Goal: Task Accomplishment & Management: Manage account settings

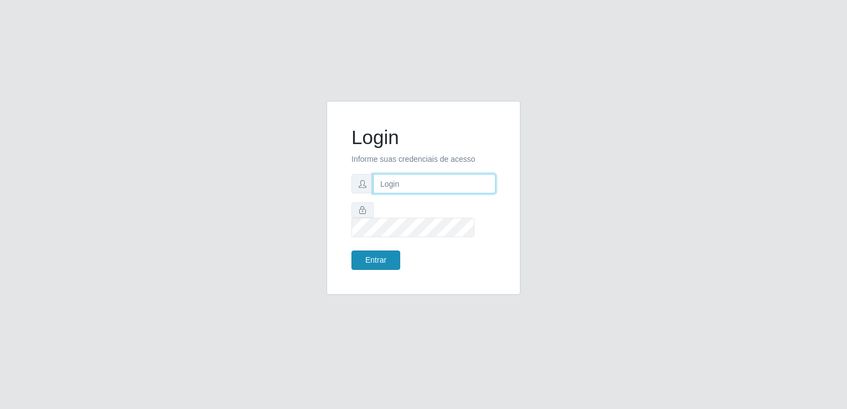
type input "[EMAIL_ADDRESS][DOMAIN_NAME]"
click at [370, 250] on button "Entrar" at bounding box center [375, 259] width 49 height 19
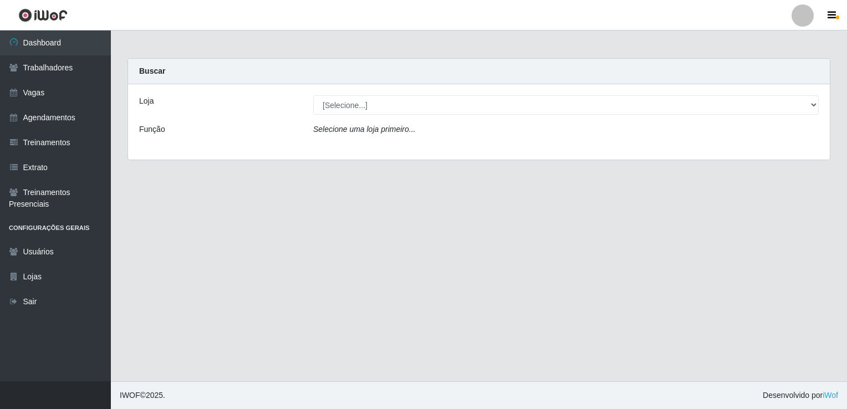
click at [399, 114] on div "Loja [Selecione...] Super Popular Função Selecione uma loja primeiro..." at bounding box center [479, 121] width 702 height 75
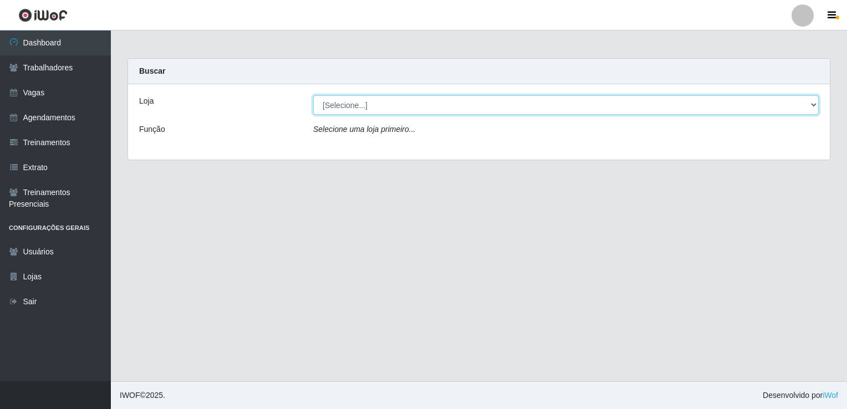
click at [382, 104] on select "[Selecione...] Super Popular" at bounding box center [565, 104] width 505 height 19
select select "537"
click at [313, 95] on select "[Selecione...] Super Popular" at bounding box center [565, 104] width 505 height 19
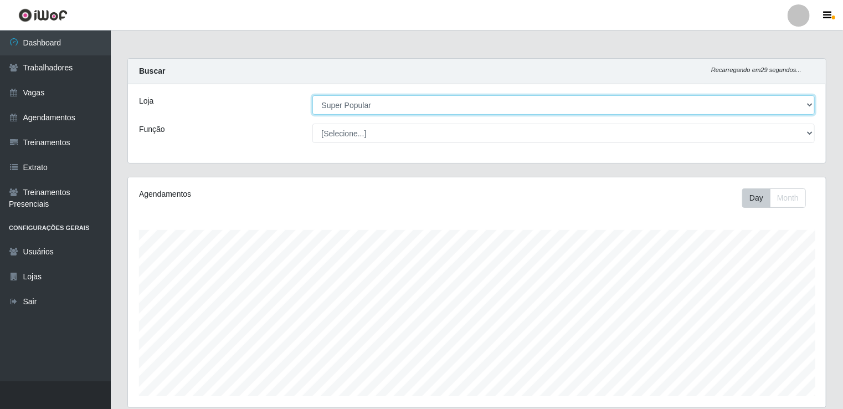
scroll to position [230, 698]
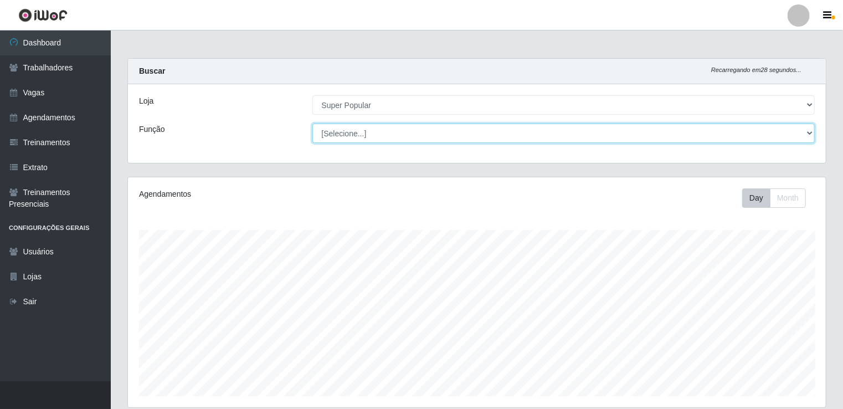
drag, startPoint x: 378, startPoint y: 116, endPoint x: 372, endPoint y: 137, distance: 21.8
click at [372, 137] on select "[Selecione...] Repositor Repositor + Repositor ++" at bounding box center [564, 133] width 503 height 19
click at [313, 124] on select "[Selecione...] Repositor Repositor + Repositor ++" at bounding box center [564, 133] width 503 height 19
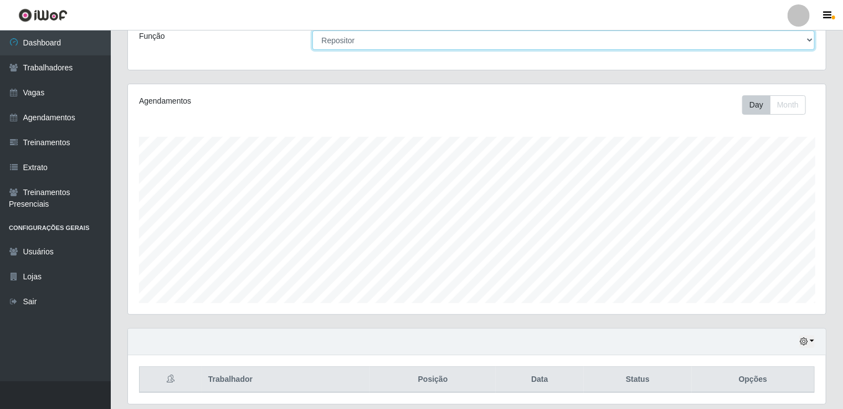
scroll to position [127, 0]
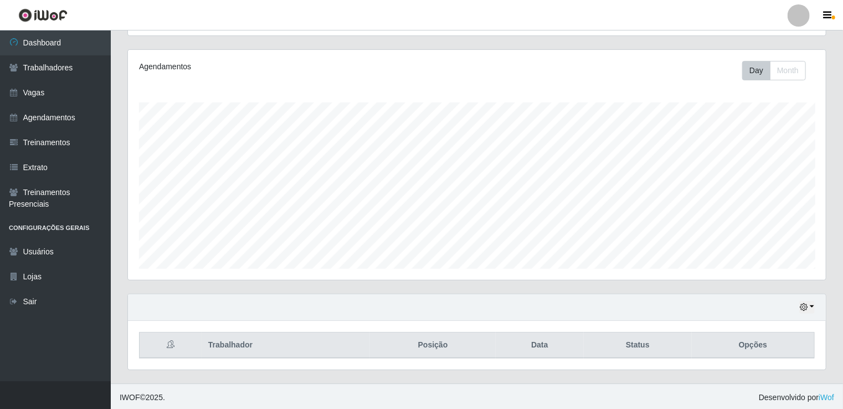
click at [808, 311] on div "Hoje 1 dia 3 dias 1 Semana Não encerrados" at bounding box center [477, 307] width 698 height 27
click at [808, 311] on button "button" at bounding box center [808, 307] width 16 height 13
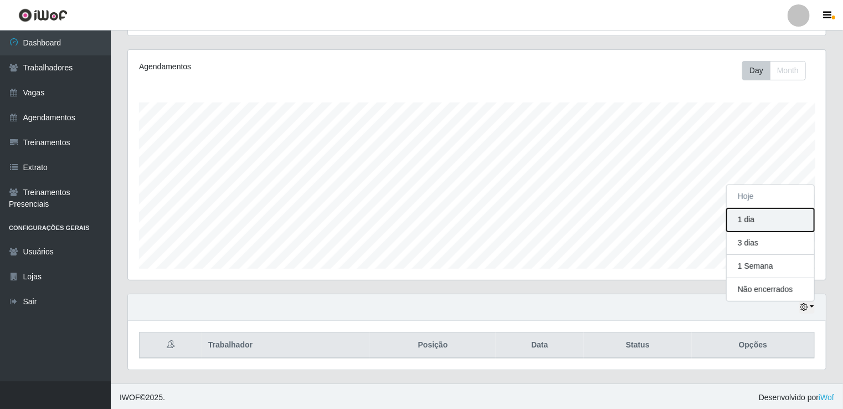
click at [763, 221] on button "1 dia" at bounding box center [771, 219] width 88 height 23
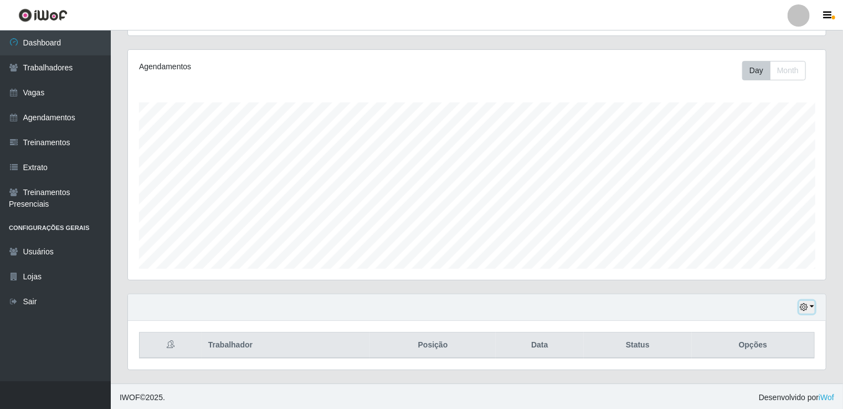
click at [810, 305] on button "button" at bounding box center [808, 307] width 16 height 13
click at [775, 263] on button "1 Semana" at bounding box center [771, 266] width 88 height 23
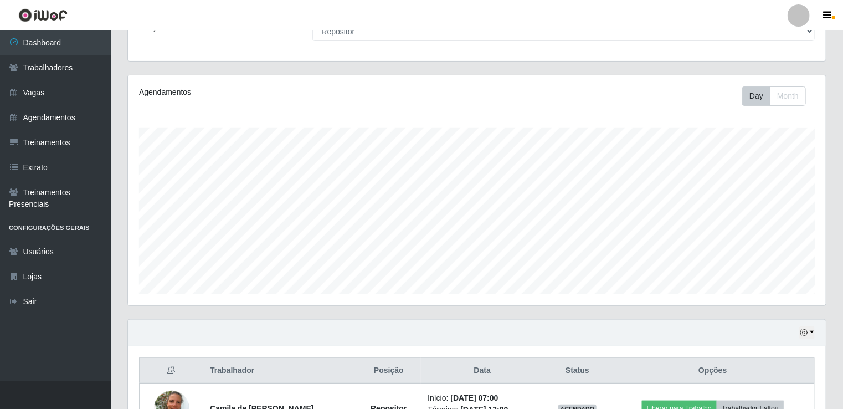
scroll to position [0, 0]
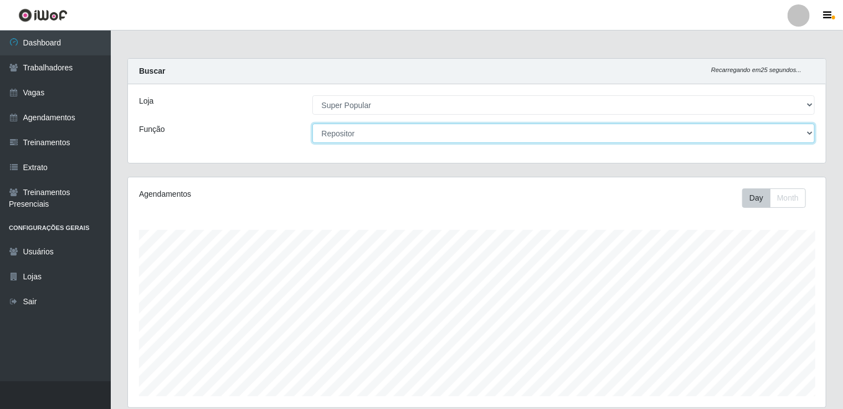
click at [450, 132] on select "[Selecione...] Repositor Repositor + Repositor ++" at bounding box center [564, 133] width 503 height 19
select select "82"
click at [313, 124] on select "[Selecione...] Repositor Repositor + Repositor ++" at bounding box center [564, 133] width 503 height 19
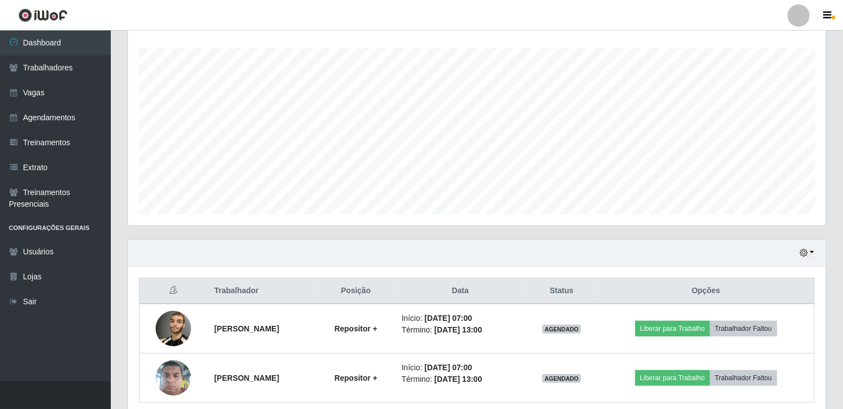
scroll to position [226, 0]
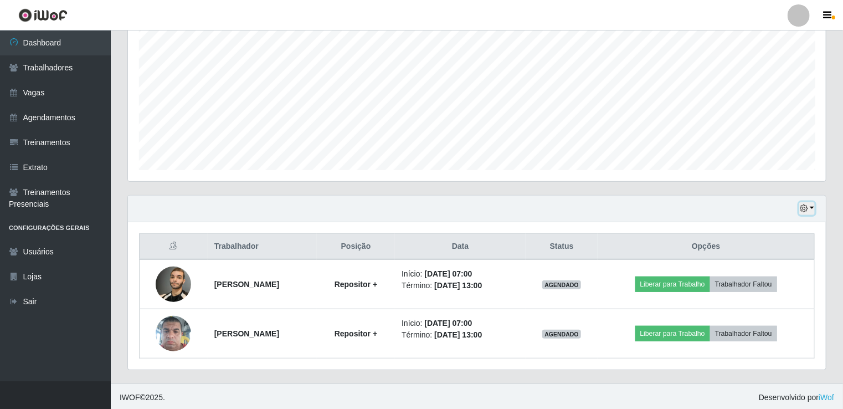
click at [804, 209] on icon "button" at bounding box center [804, 208] width 8 height 8
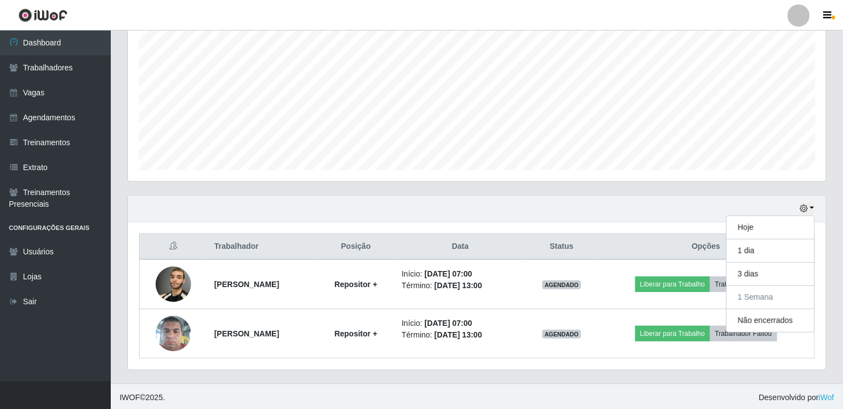
drag, startPoint x: 843, startPoint y: 151, endPoint x: 846, endPoint y: 27, distance: 123.6
click at [843, 27] on html "Perfil Alterar Senha Sair Dashboard Trabalhadores Vagas Agendamentos Treinament…" at bounding box center [421, 92] width 843 height 637
